Goal: Check status: Check status

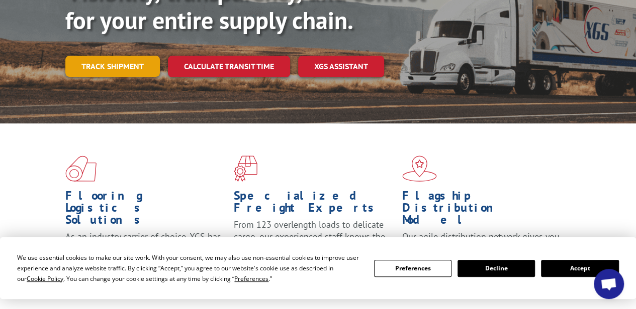
scroll to position [100, 0]
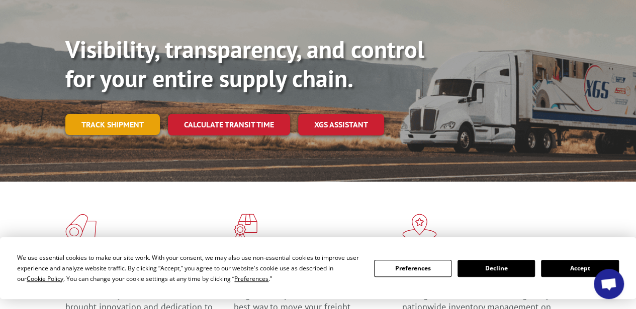
drag, startPoint x: 106, startPoint y: 102, endPoint x: 196, endPoint y: 102, distance: 89.9
click at [107, 114] on link "Track shipment" at bounding box center [112, 124] width 94 height 21
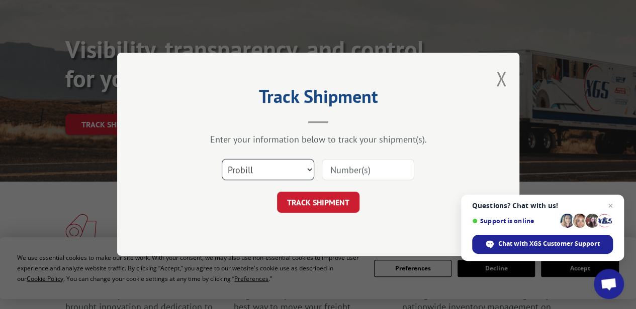
click at [272, 165] on select "Select category... Probill BOL PO" at bounding box center [268, 170] width 92 height 21
click at [171, 186] on div "Select category... Probill BOL PO" at bounding box center [317, 170] width 301 height 33
click at [367, 166] on input at bounding box center [368, 170] width 92 height 21
paste input "17496859"
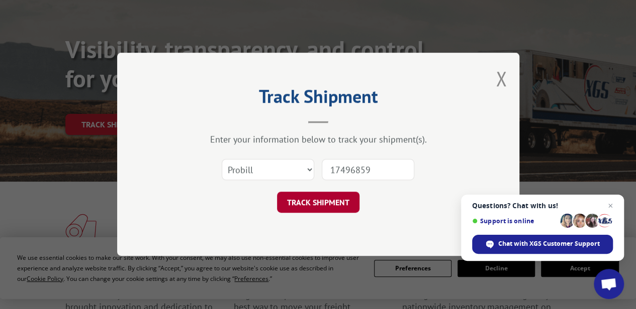
type input "17496859"
click at [340, 204] on button "TRACK SHIPMENT" at bounding box center [318, 202] width 82 height 21
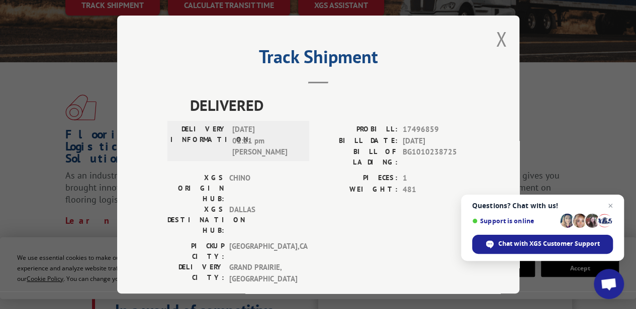
scroll to position [352, 0]
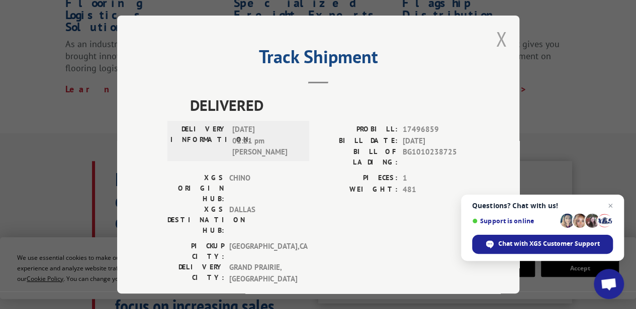
click at [499, 37] on button "Close modal" at bounding box center [500, 39] width 11 height 27
